Goal: Information Seeking & Learning: Learn about a topic

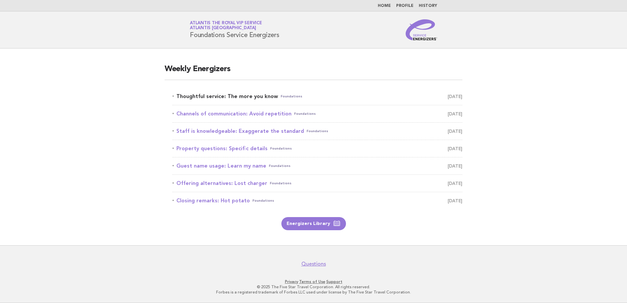
click at [255, 97] on link "Thoughtful service: The more you know Foundations September 24" at bounding box center [317, 96] width 290 height 9
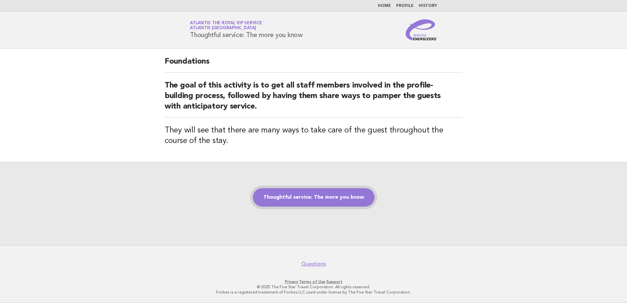
click at [324, 190] on link "Thoughtful service: The more you know" at bounding box center [314, 197] width 122 height 18
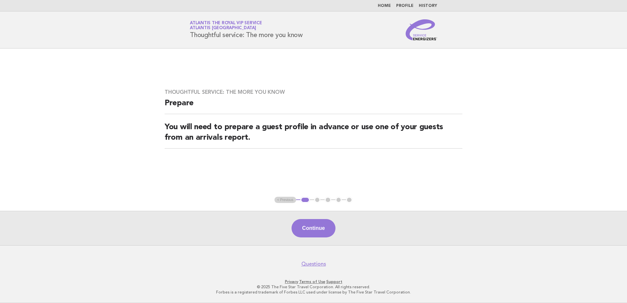
click at [329, 239] on div "Continue" at bounding box center [313, 228] width 627 height 34
click at [319, 234] on button "Continue" at bounding box center [313, 228] width 44 height 18
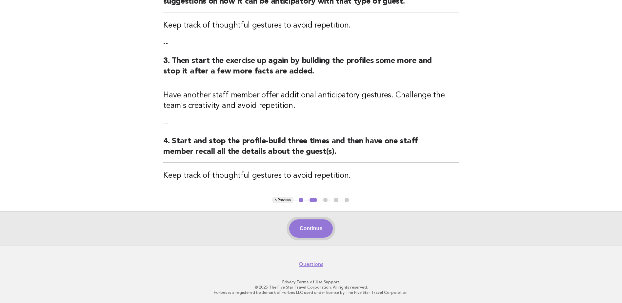
click at [317, 230] on button "Continue" at bounding box center [311, 228] width 44 height 18
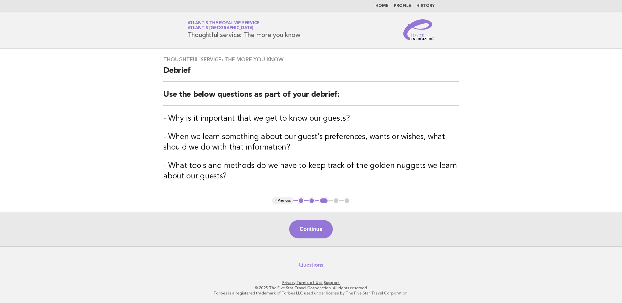
scroll to position [1, 0]
click at [309, 232] on button "Continue" at bounding box center [311, 228] width 44 height 18
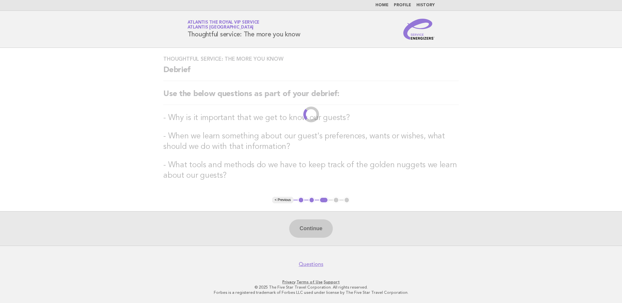
scroll to position [0, 0]
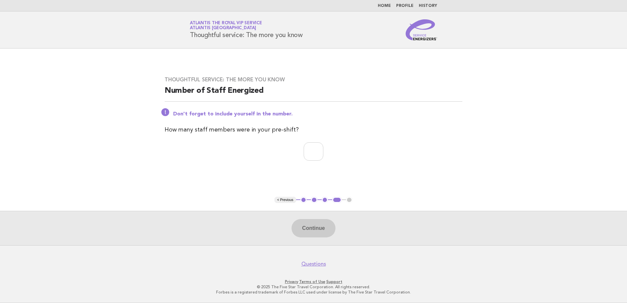
click at [303, 170] on div "Thoughtful service: The more you know Number of Staff Energized Don't forget to…" at bounding box center [313, 123] width 313 height 108
click at [308, 157] on input "number" at bounding box center [314, 151] width 20 height 18
type input "**"
click at [314, 232] on button "Continue" at bounding box center [313, 228] width 44 height 18
